Goal: Task Accomplishment & Management: Use online tool/utility

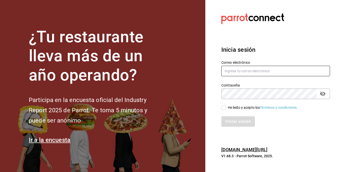
type input "eduardo_lucio_96@outlook.com"
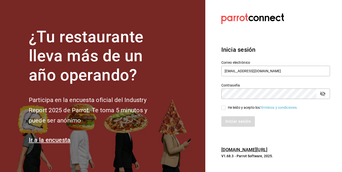
click at [276, 47] on h3 "Inicia sesión" at bounding box center [275, 49] width 109 height 9
click at [206, 54] on section "Datos incorrectos. Verifica que tu Correo o Contraseña estén bien escritos. Ini…" at bounding box center [273, 86] width 137 height 172
click at [277, 41] on div "Inicia sesión Correo electrónico eduardo_lucio_96@outlook.com Contraseña Contra…" at bounding box center [275, 86] width 109 height 94
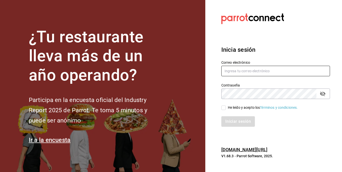
type input "eduardo_lucio_96@outlook.com"
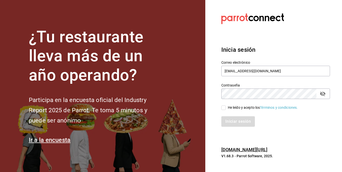
click at [225, 108] on input "He leído y acepto los Términos y condiciones." at bounding box center [223, 108] width 5 height 5
checkbox input "true"
click at [230, 121] on button "Iniciar sesión" at bounding box center [238, 121] width 34 height 11
click at [164, 73] on section "¿Tu restaurante lleva más de un año operando? Participa en la encuesta oficial …" at bounding box center [102, 86] width 205 height 172
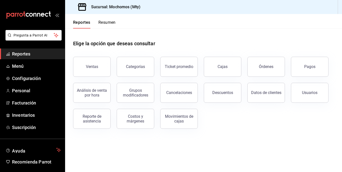
drag, startPoint x: 97, startPoint y: 70, endPoint x: 133, endPoint y: 84, distance: 37.9
click at [98, 71] on button "Ventas" at bounding box center [92, 67] width 38 height 20
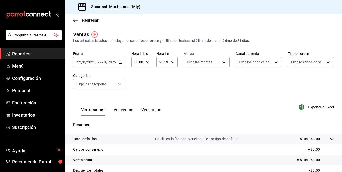
click at [110, 62] on input "2025" at bounding box center [112, 62] width 9 height 4
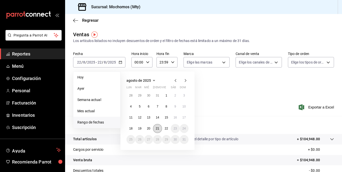
click at [156, 128] on abbr "21" at bounding box center [157, 129] width 3 height 4
click at [166, 129] on abbr "22" at bounding box center [166, 129] width 3 height 4
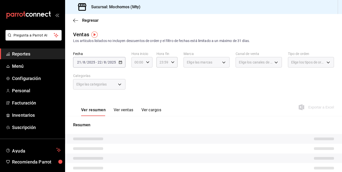
click at [148, 64] on icon "button" at bounding box center [148, 63] width 4 height 4
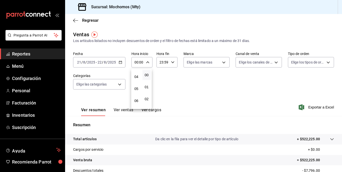
scroll to position [50, 0]
click at [136, 85] on span "05" at bounding box center [136, 85] width 2 height 4
type input "05:00"
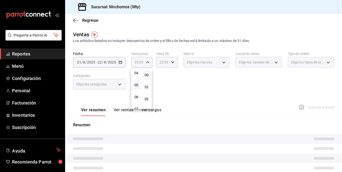
click at [171, 66] on div at bounding box center [171, 86] width 342 height 172
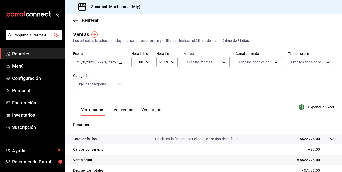
click at [172, 63] on icon "button" at bounding box center [173, 63] width 4 height 4
click at [161, 86] on span "05" at bounding box center [161, 85] width 2 height 4
type input "05:59"
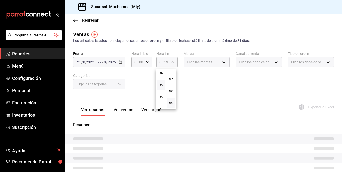
drag, startPoint x: 171, startPoint y: 46, endPoint x: 174, endPoint y: 51, distance: 5.4
click at [172, 46] on div at bounding box center [171, 86] width 342 height 172
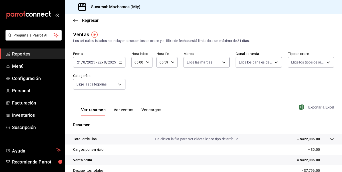
click at [311, 107] on span "Exportar a Excel" at bounding box center [316, 107] width 34 height 6
click at [244, 91] on div "Fecha [DATE] [DATE] - [DATE] [DATE] Hora inicio 05:00 Hora inicio Hora fin 05:5…" at bounding box center [203, 74] width 261 height 44
click at [339, 2] on div "Sucursal: Mochomos (Mty)" at bounding box center [203, 7] width 277 height 14
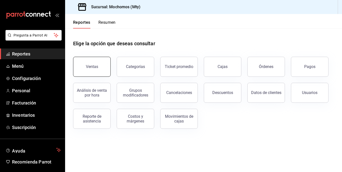
click at [102, 58] on button "Ventas" at bounding box center [92, 67] width 38 height 20
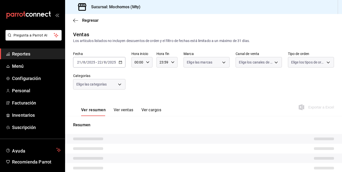
type input "05:00"
type input "05:59"
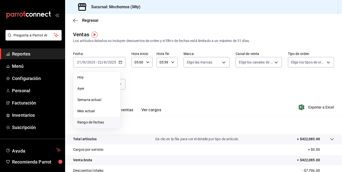
click at [91, 124] on span "Rango de fechas" at bounding box center [96, 122] width 39 height 5
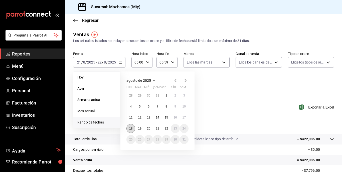
click at [128, 129] on button "18" at bounding box center [130, 128] width 9 height 9
click at [166, 128] on abbr "22" at bounding box center [166, 129] width 3 height 4
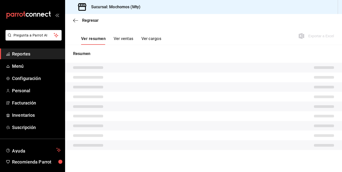
scroll to position [68, 0]
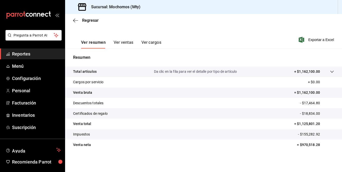
click at [273, 30] on div "Ver resumen Ver ventas Ver cargos Exportar a Excel" at bounding box center [203, 38] width 277 height 21
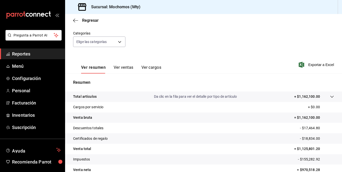
click at [313, 94] on tr "Total artículos Da clic en la fila para ver el detalle por tipo de artículo + $…" at bounding box center [203, 97] width 277 height 11
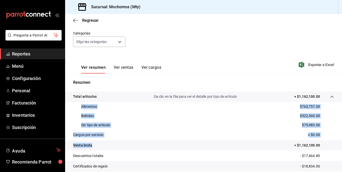
drag, startPoint x: 76, startPoint y: 104, endPoint x: 131, endPoint y: 143, distance: 67.7
click at [131, 143] on tbody "Total artículos Da clic en la fila para ver el detalle por tipo de artículo + $…" at bounding box center [203, 147] width 277 height 111
copy tbody "Alimentos $763,757.00 Bebidas $322,360.00 Sin tipo de artículo $75,983.00 Cargo…"
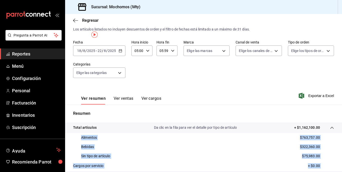
scroll to position [0, 0]
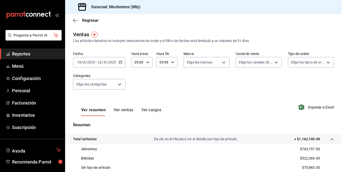
click at [94, 65] on div "2025-08-18 18 / 8 / 2025 - 2025-08-22 22 / 8 / 2025" at bounding box center [99, 62] width 52 height 11
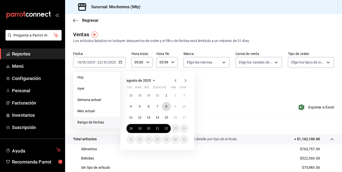
drag, startPoint x: 167, startPoint y: 105, endPoint x: 147, endPoint y: 113, distance: 21.3
click at [167, 106] on button "8" at bounding box center [166, 106] width 9 height 9
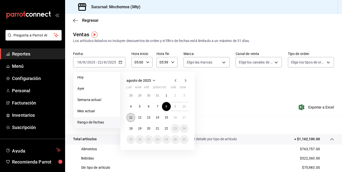
click at [130, 119] on abbr "11" at bounding box center [130, 118] width 3 height 4
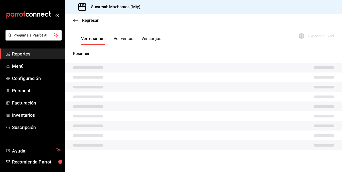
scroll to position [68, 0]
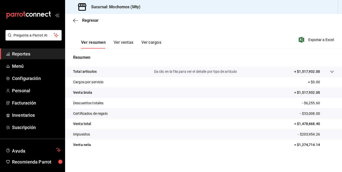
click at [281, 72] on div "Total artículos Da clic en la fila para ver el detalle por tipo de artículo + $…" at bounding box center [196, 71] width 247 height 5
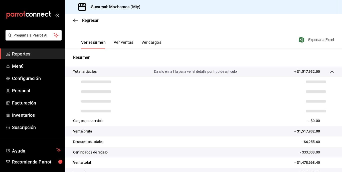
scroll to position [71, 0]
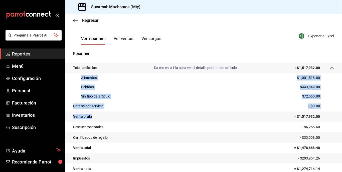
drag, startPoint x: 93, startPoint y: 79, endPoint x: 121, endPoint y: 114, distance: 43.8
click at [121, 114] on tbody "Total artículos Da clic en la fila para ver el detalle por tipo de artículo + $…" at bounding box center [203, 118] width 277 height 111
copy tbody "Alimentos $1,001,518.00 Bebidas $443,849.00 Sin tipo de artículo $72,565.00 Car…"
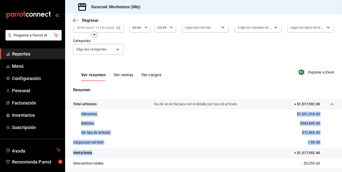
scroll to position [0, 0]
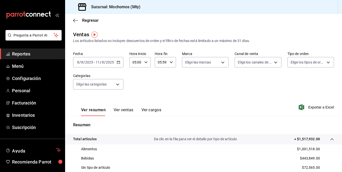
click at [94, 58] on div "2025-08-08 8 / 8 / 2025 - 2025-08-11 11 / 8 / 2025" at bounding box center [98, 62] width 50 height 11
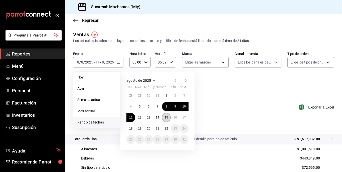
click at [166, 117] on abbr "15" at bounding box center [166, 118] width 3 height 4
click at [131, 128] on abbr "18" at bounding box center [130, 129] width 3 height 4
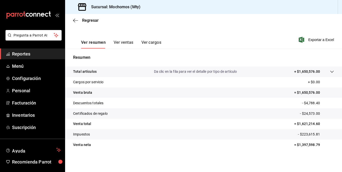
scroll to position [43, 0]
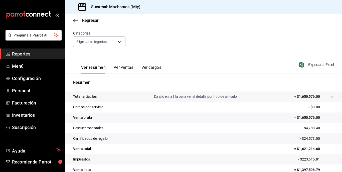
click at [312, 94] on p "+ $1,650,576.00" at bounding box center [307, 96] width 26 height 5
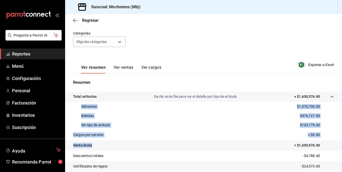
drag, startPoint x: 97, startPoint y: 109, endPoint x: 125, endPoint y: 146, distance: 46.7
click at [125, 146] on tbody "Total artículos Da clic en la fila para ver el detalle por tipo de artículo + $…" at bounding box center [203, 147] width 277 height 111
copy tbody "Alimentos $1,070,700.00 Bebidas $476,127.00 Sin tipo de artículo $103,779.00 Ca…"
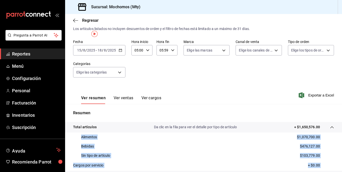
scroll to position [0, 0]
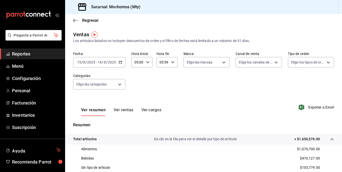
click at [97, 67] on div "2025-08-15 15 / 8 / 2025 - 2025-08-18 18 / 8 / 2025" at bounding box center [99, 62] width 52 height 11
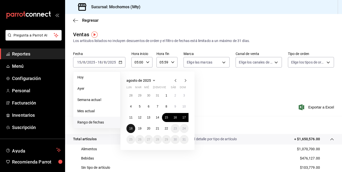
click at [132, 129] on abbr "18" at bounding box center [130, 129] width 3 height 4
click at [166, 128] on abbr "22" at bounding box center [166, 129] width 3 height 4
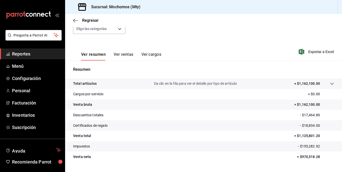
scroll to position [68, 0]
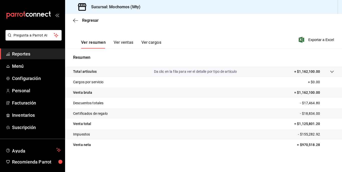
click at [310, 69] on p "+ $1,162,100.00" at bounding box center [307, 71] width 26 height 5
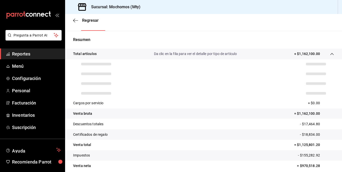
scroll to position [95, 0]
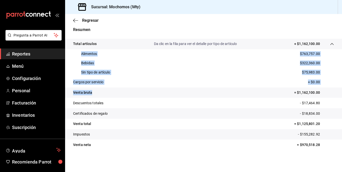
drag, startPoint x: 81, startPoint y: 54, endPoint x: 116, endPoint y: 97, distance: 55.8
click at [117, 97] on tbody "Total artículos Da clic en la fila para ver el detalle por tipo de artículo + $…" at bounding box center [203, 94] width 277 height 111
copy tbody "Alimentos $763,757.00 Bebidas $322,360.00 Sin tipo de artículo $75,983.00 Cargo…"
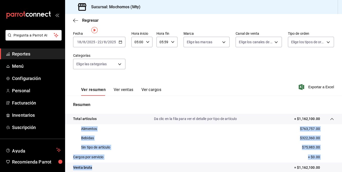
scroll to position [0, 0]
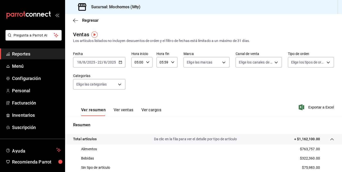
click at [111, 58] on div "2025-08-18 18 / 8 / 2025 - 2025-08-22 22 / 8 / 2025" at bounding box center [99, 62] width 52 height 11
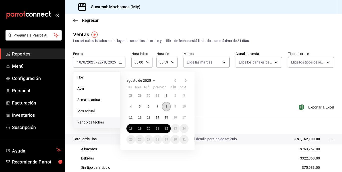
click at [164, 106] on button "8" at bounding box center [166, 106] width 9 height 9
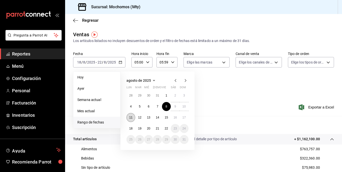
click at [132, 118] on abbr "11" at bounding box center [130, 118] width 3 height 4
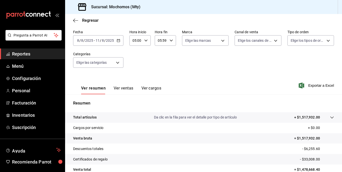
scroll to position [50, 0]
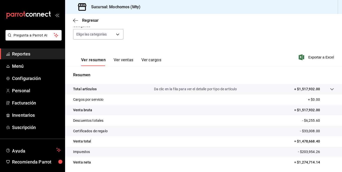
click at [313, 89] on p "+ $1,517,932.00" at bounding box center [307, 89] width 26 height 5
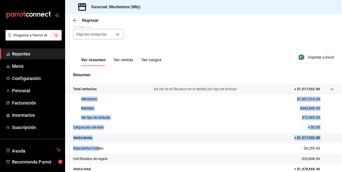
drag, startPoint x: 79, startPoint y: 99, endPoint x: 101, endPoint y: 142, distance: 48.1
click at [100, 143] on tbody "Total artículos Da clic en la fila para ver el detalle por tipo de artículo + $…" at bounding box center [203, 139] width 277 height 111
copy tbody "Alimentos $1,001,518.00 Bebidas $443,849.00 Sin tipo de artículo $72,565.00 Car…"
